Goal: Find specific page/section: Find specific page/section

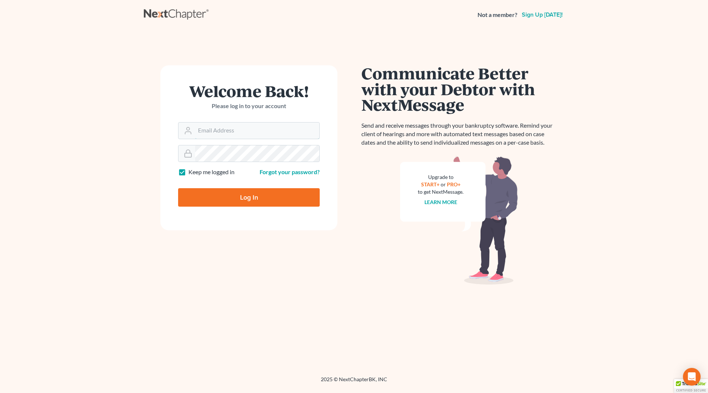
type input "[PERSON_NAME][EMAIL_ADDRESS][DOMAIN_NAME]"
click at [268, 198] on input "Log In" at bounding box center [249, 197] width 142 height 18
type input "Thinking..."
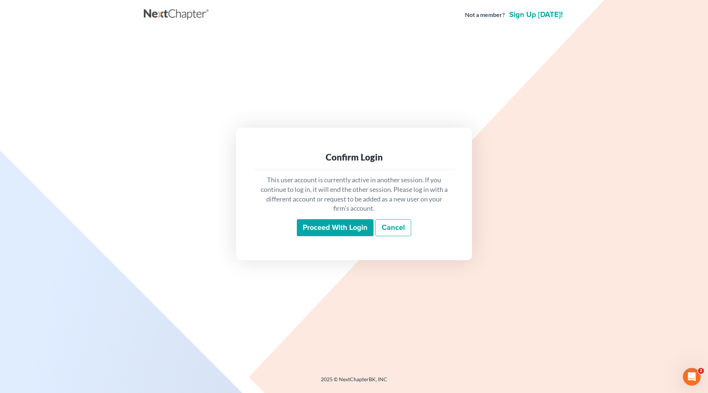
click at [324, 228] on input "Proceed with login" at bounding box center [335, 227] width 77 height 17
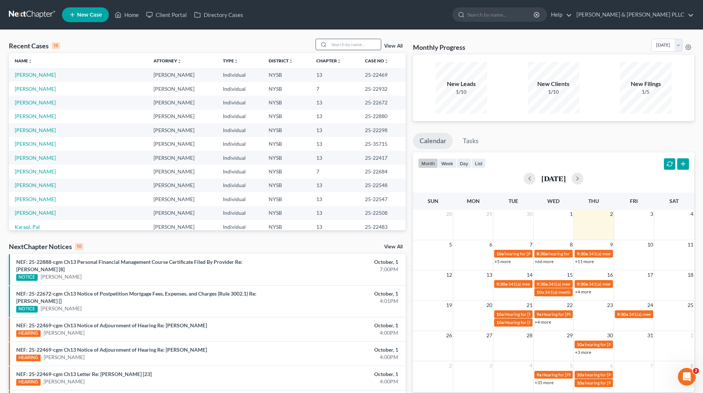
click at [370, 42] on input "search" at bounding box center [355, 44] width 52 height 11
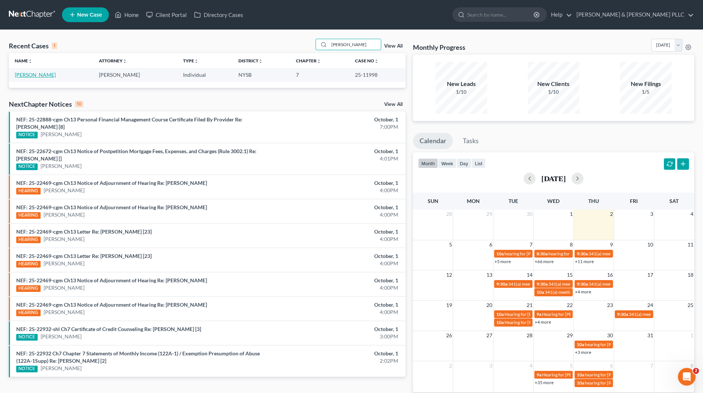
type input "Kroeter"
click at [43, 73] on link "Kroeter, Susan" at bounding box center [35, 75] width 41 height 6
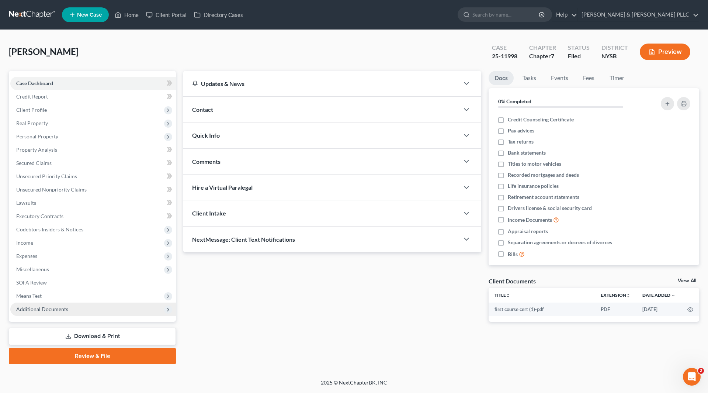
click at [51, 306] on span "Additional Documents" at bounding box center [42, 309] width 52 height 6
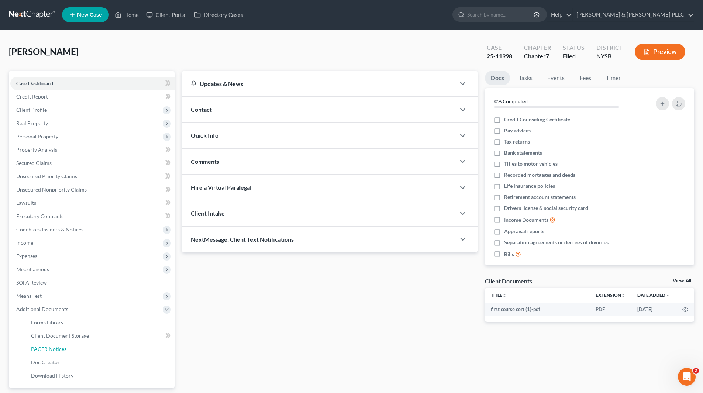
drag, startPoint x: 63, startPoint y: 349, endPoint x: 210, endPoint y: 334, distance: 148.0
click at [63, 349] on span "PACER Notices" at bounding box center [48, 349] width 35 height 6
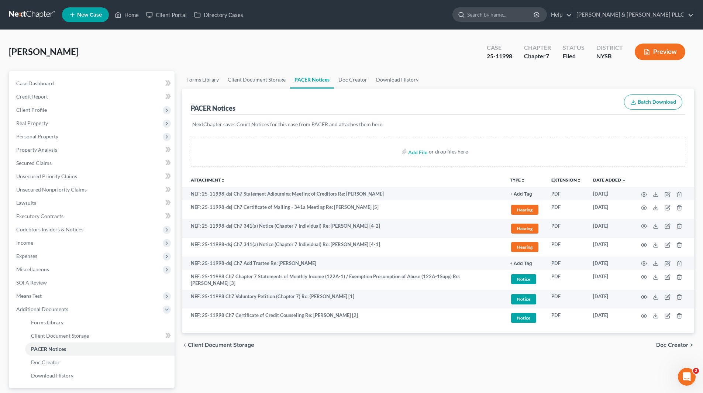
click at [535, 13] on input "search" at bounding box center [501, 15] width 68 height 14
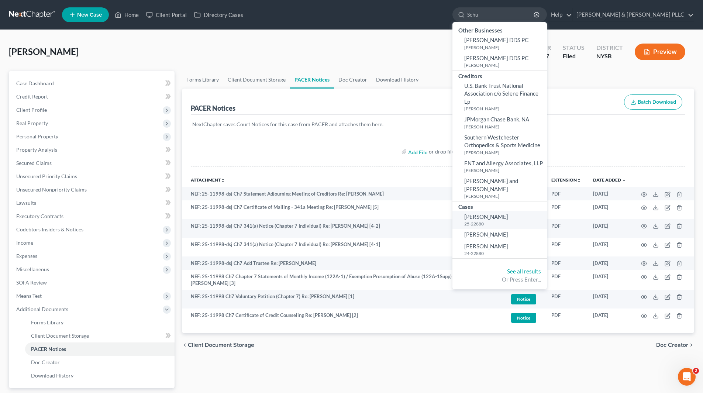
type input "Schu"
click at [508, 213] on span "Schullere, Elvina" at bounding box center [486, 216] width 44 height 7
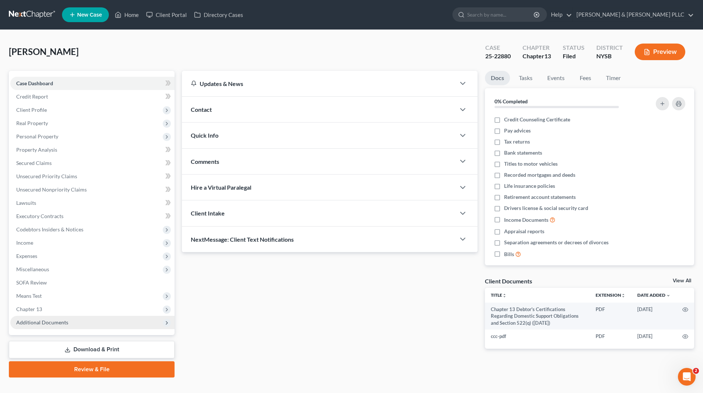
click at [49, 324] on span "Additional Documents" at bounding box center [42, 322] width 52 height 6
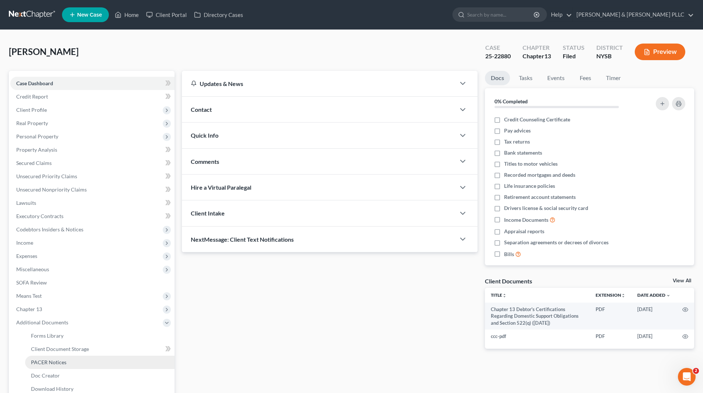
click at [63, 363] on span "PACER Notices" at bounding box center [48, 362] width 35 height 6
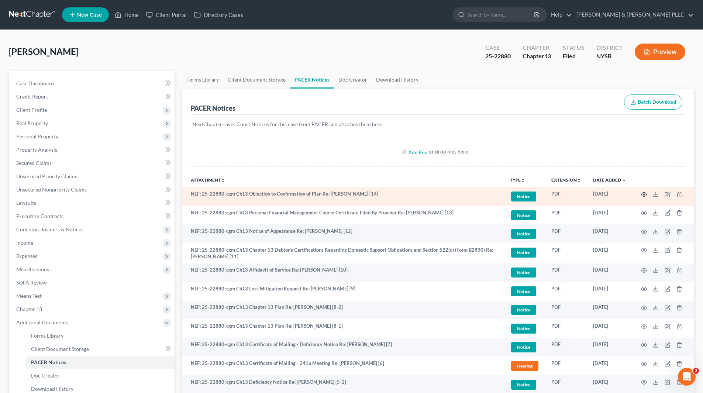
click at [643, 193] on icon "button" at bounding box center [644, 194] width 6 height 6
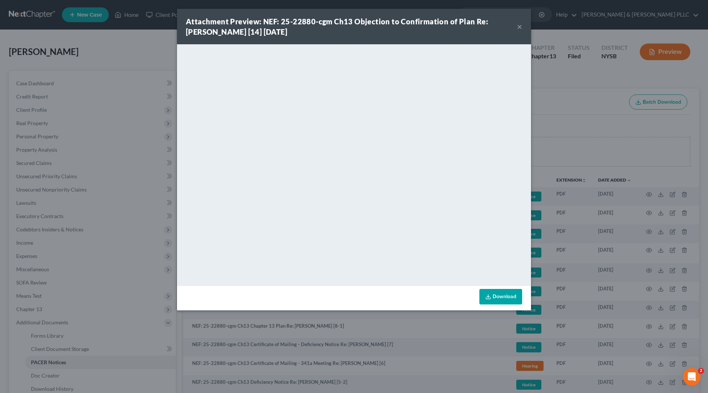
click at [520, 29] on button "×" at bounding box center [519, 26] width 5 height 9
